Goal: Use online tool/utility

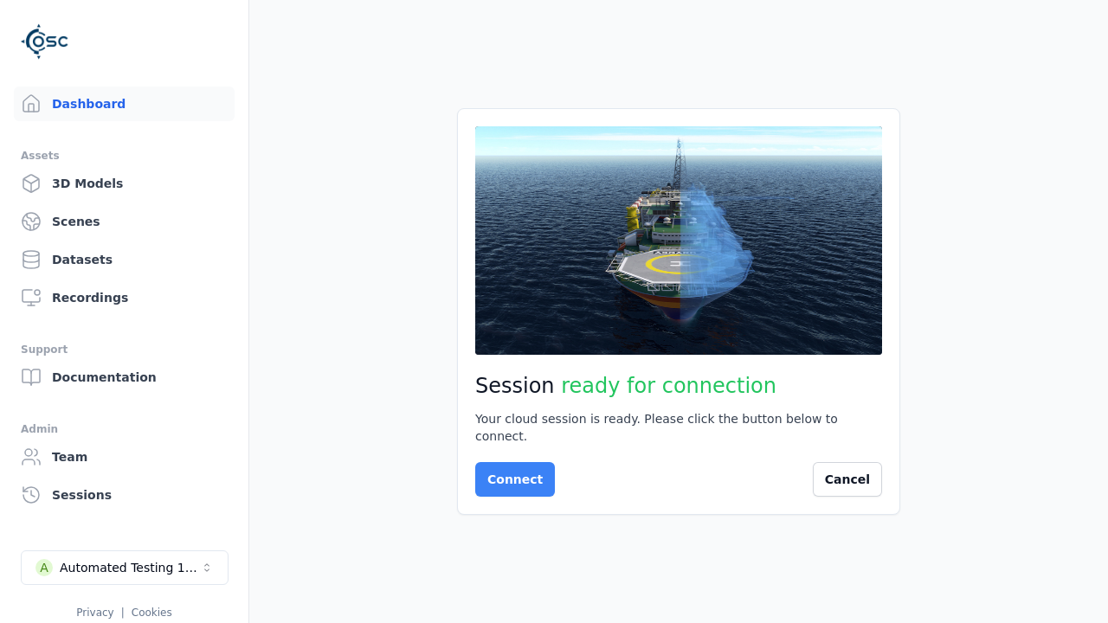
click at [510, 471] on button "Connect" at bounding box center [515, 479] width 80 height 35
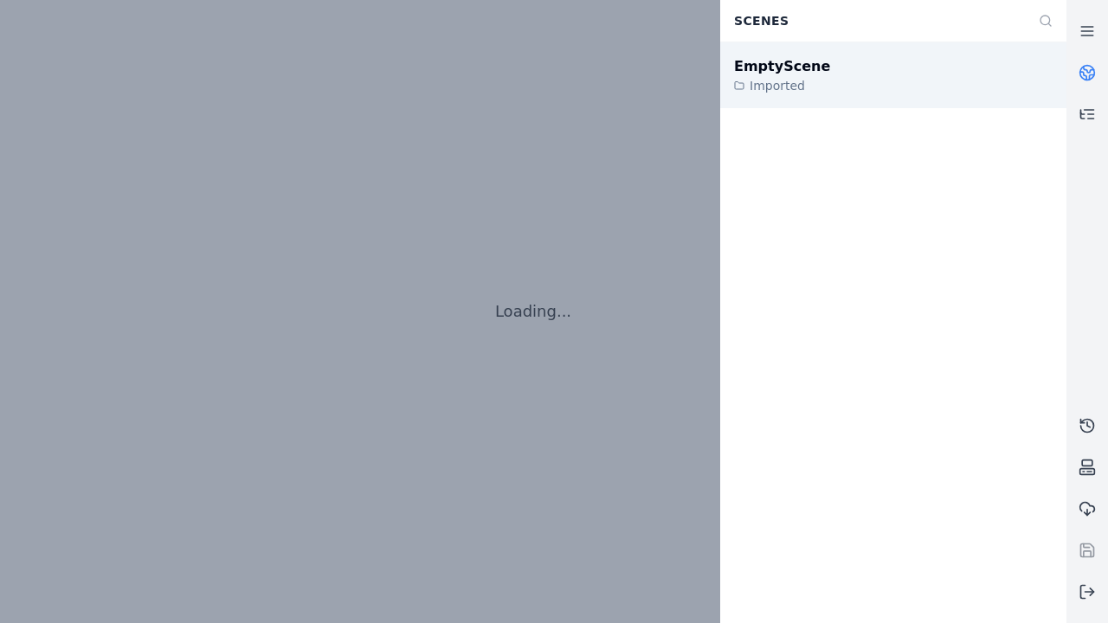
click at [772, 66] on div "EmptyScene" at bounding box center [782, 66] width 96 height 21
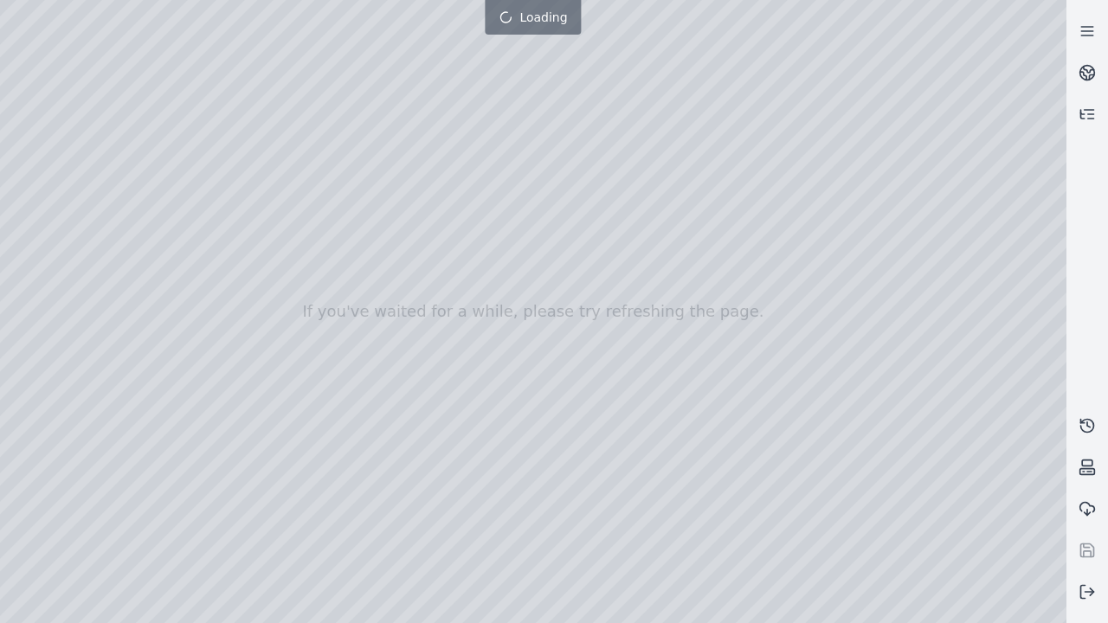
click at [3, 4] on div at bounding box center [533, 311] width 1066 height 623
click at [54, 157] on div at bounding box center [533, 311] width 1066 height 623
click at [30, 181] on div at bounding box center [533, 311] width 1066 height 623
click at [286, 40] on div at bounding box center [533, 311] width 1066 height 623
